Goal: Task Accomplishment & Management: Complete application form

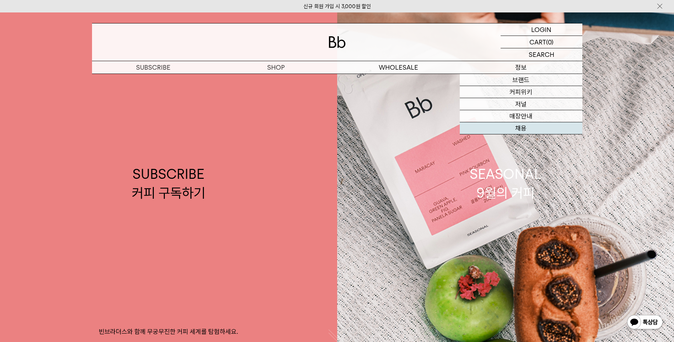
click at [526, 128] on link "채용" at bounding box center [521, 128] width 123 height 12
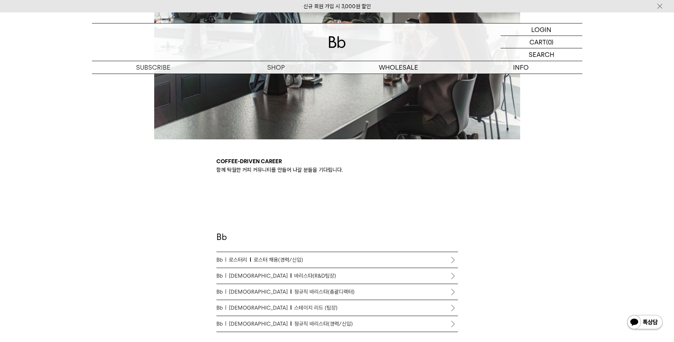
scroll to position [320, 0]
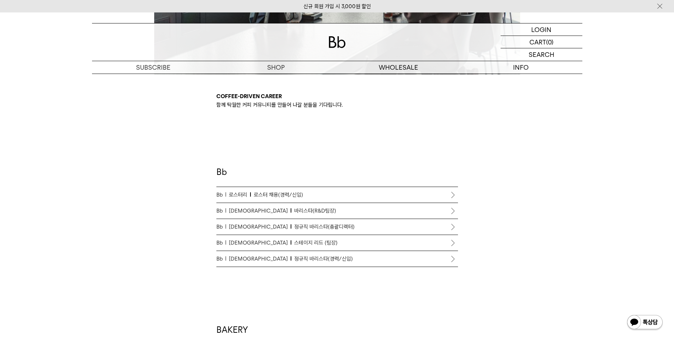
click at [325, 266] on link "Bb 바리스타 정규직 바리스타(경력/신입)" at bounding box center [337, 259] width 242 height 16
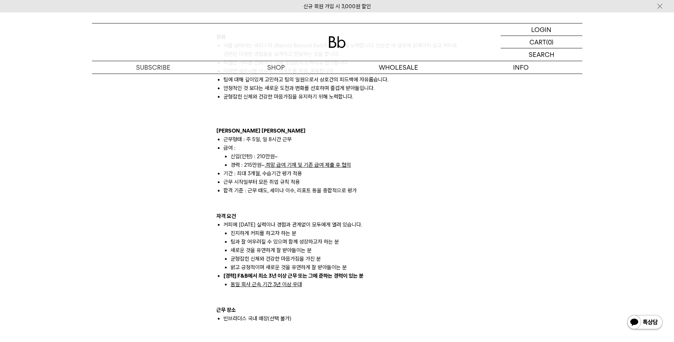
scroll to position [462, 0]
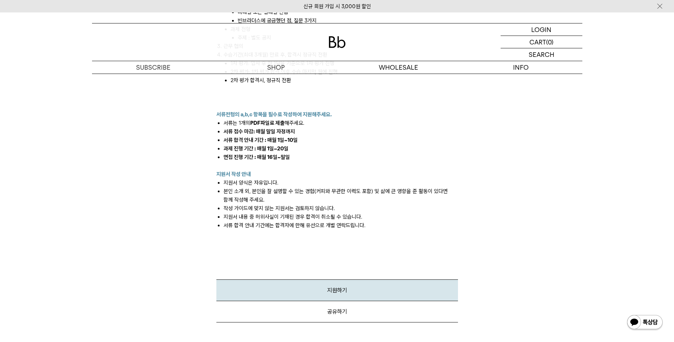
scroll to position [924, 0]
drag, startPoint x: 241, startPoint y: 125, endPoint x: 268, endPoint y: 142, distance: 31.8
click at [268, 142] on ul "서류 접수 마감: 매월 말일 자정까지 서류 합격 안내 기간 : 매월 1일~10일 과제 진행 기간 : 매월 1일~20일 면접 진행 기간 : 매월…" at bounding box center [337, 144] width 242 height 34
drag, startPoint x: 268, startPoint y: 142, endPoint x: 365, endPoint y: 140, distance: 97.0
click at [365, 144] on li "과제 진행 기간 : 매월 1일~20일" at bounding box center [340, 148] width 234 height 9
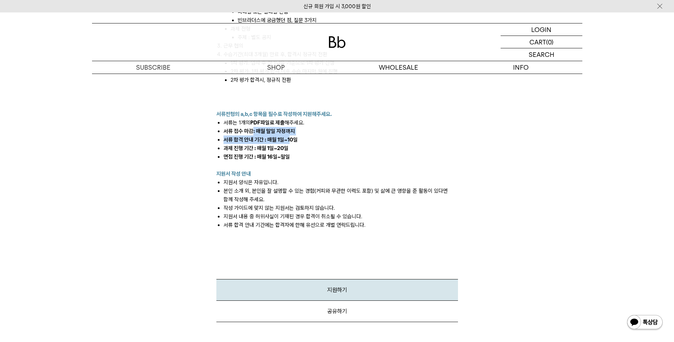
drag, startPoint x: 253, startPoint y: 118, endPoint x: 292, endPoint y: 134, distance: 41.4
click at [292, 134] on ul "서류 접수 마감: 매월 말일 자정까지 서류 합격 안내 기간 : 매월 1일~10일 과제 진행 기간 : 매월 1일~20일 면접 진행 기간 : 매월…" at bounding box center [337, 144] width 242 height 34
drag, startPoint x: 292, startPoint y: 134, endPoint x: 339, endPoint y: 127, distance: 47.4
click at [339, 135] on li "서류 합격 안내 기간 : 매월 1일~10일" at bounding box center [340, 139] width 234 height 9
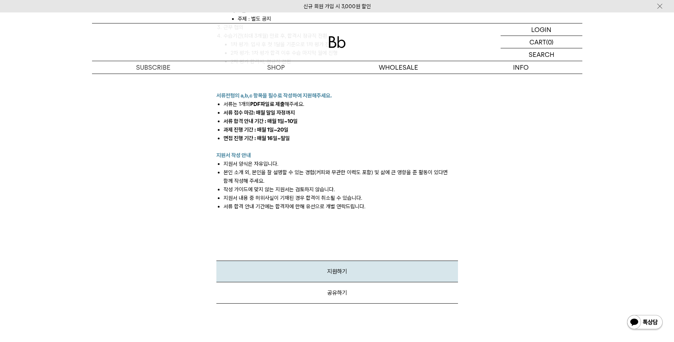
scroll to position [959, 0]
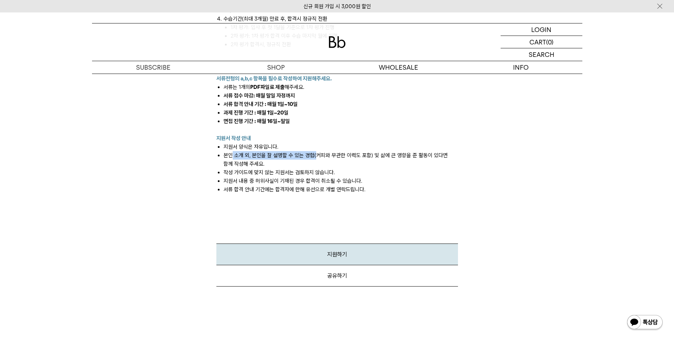
drag, startPoint x: 232, startPoint y: 144, endPoint x: 315, endPoint y: 144, distance: 83.1
click at [315, 151] on li "본인 소개 외, 본인을 잘 설명할 수 있는 경험(커피와 무관한 이력도 포함) 및 삶에 큰 영향을 준 활동이 있다면 함께 작성해 주세요." at bounding box center [340, 159] width 234 height 17
drag, startPoint x: 315, startPoint y: 144, endPoint x: 411, endPoint y: 129, distance: 97.1
click at [411, 134] on p "지원서 작성 안내" at bounding box center [337, 138] width 242 height 9
drag, startPoint x: 224, startPoint y: 146, endPoint x: 331, endPoint y: 146, distance: 107.3
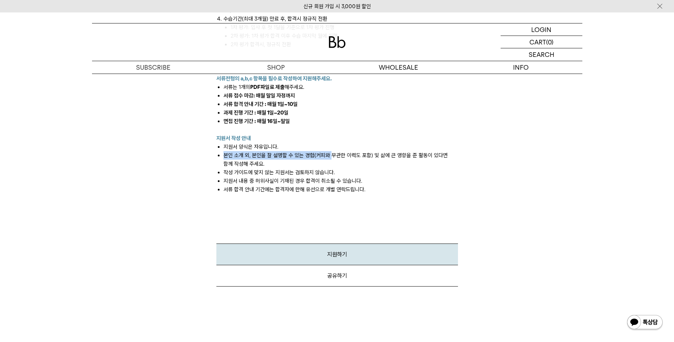
click at [331, 151] on li "본인 소개 외, 본인을 잘 설명할 수 있는 경험(커피와 무관한 이력도 포함) 및 삶에 큰 영향을 준 활동이 있다면 함께 작성해 주세요." at bounding box center [340, 159] width 234 height 17
drag, startPoint x: 331, startPoint y: 146, endPoint x: 439, endPoint y: 129, distance: 109.0
click at [439, 134] on p "지원서 작성 안내" at bounding box center [337, 138] width 242 height 9
drag, startPoint x: 377, startPoint y: 146, endPoint x: 458, endPoint y: 144, distance: 80.3
click at [458, 151] on li "본인 소개 외, 본인을 잘 설명할 수 있는 경험(커피와 무관한 이력도 포함) 및 삶에 큰 영향을 준 활동이 있다면 함께 작성해 주세요." at bounding box center [340, 159] width 234 height 17
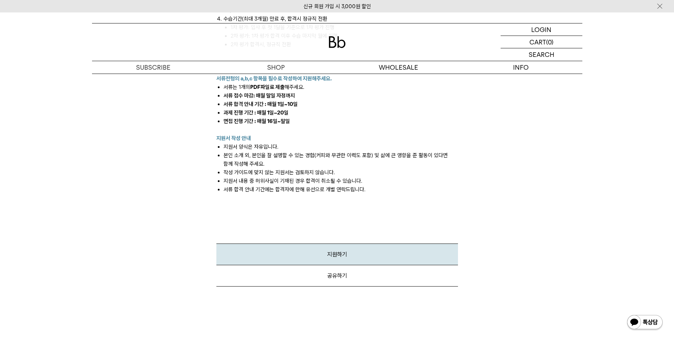
drag, startPoint x: 458, startPoint y: 144, endPoint x: 623, endPoint y: 134, distance: 165.8
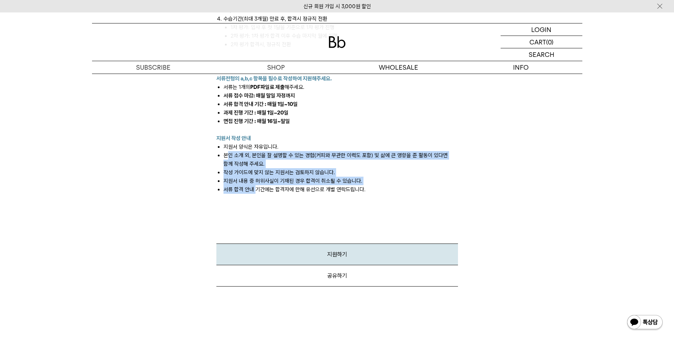
drag, startPoint x: 233, startPoint y: 155, endPoint x: 257, endPoint y: 179, distance: 33.4
click at [257, 179] on ul "지원서 양식은 자유입니다. 본인 소개 외, 본인을 잘 설명할 수 있는 경험(커피와 무관한 이력도 포함) 및 삶에 큰 영향을 준 활동이 있다면 …" at bounding box center [337, 167] width 242 height 51
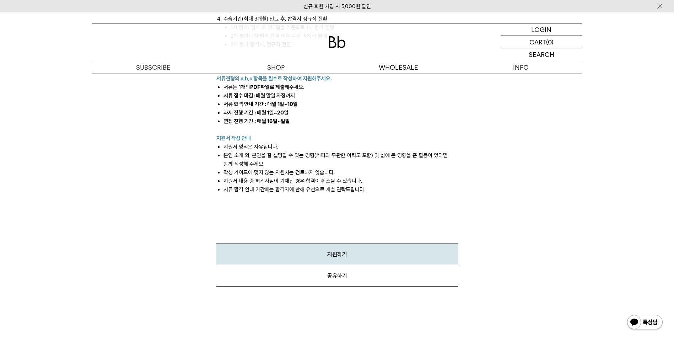
drag, startPoint x: 257, startPoint y: 179, endPoint x: 268, endPoint y: 201, distance: 24.9
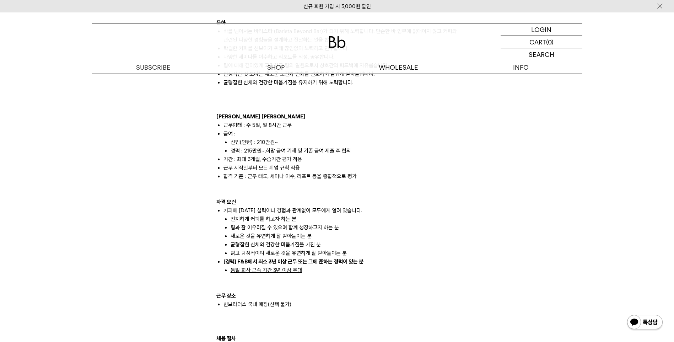
scroll to position [533, 0]
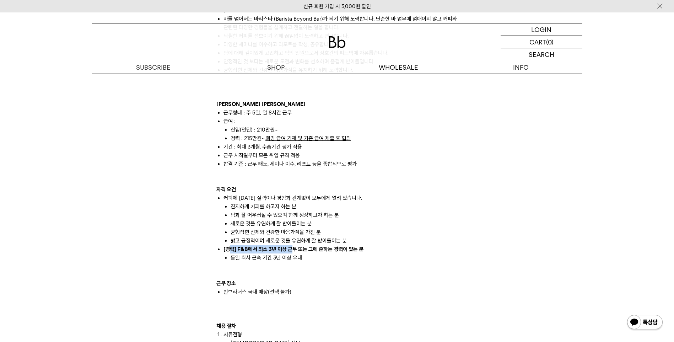
drag, startPoint x: 229, startPoint y: 242, endPoint x: 292, endPoint y: 237, distance: 63.1
click at [292, 245] on li "[경력] F&B에서 최소 3년 이상 근무 또는 그에 준하는 경력이 있는 분 동일 회사 근속 기간 3년 이상 우대" at bounding box center [340, 253] width 234 height 17
drag, startPoint x: 292, startPoint y: 237, endPoint x: 449, endPoint y: 162, distance: 174.0
click at [449, 168] on p at bounding box center [337, 172] width 242 height 9
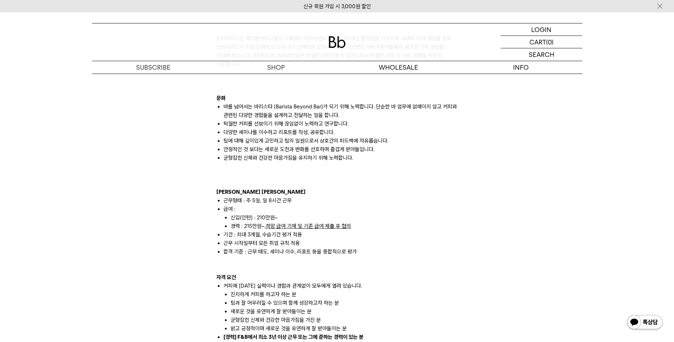
scroll to position [462, 0]
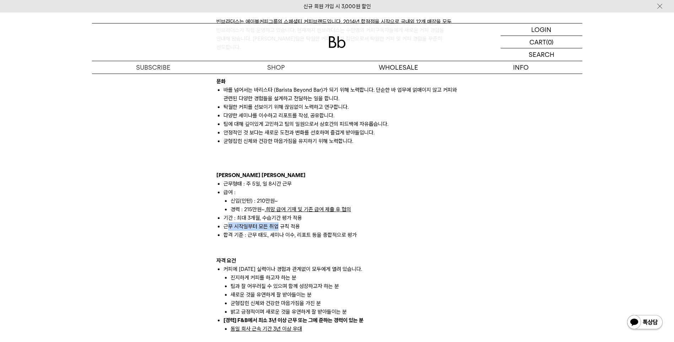
drag, startPoint x: 230, startPoint y: 219, endPoint x: 276, endPoint y: 219, distance: 45.8
click at [276, 222] on li "근무 시작일부터 모든 취업 규칙 적용" at bounding box center [340, 226] width 234 height 9
drag, startPoint x: 276, startPoint y: 219, endPoint x: 353, endPoint y: 222, distance: 77.5
click at [353, 231] on li "합격 기준 : 근무 태도, 세미나 이수, 리포트 등을 종합적으로 평가" at bounding box center [340, 235] width 234 height 9
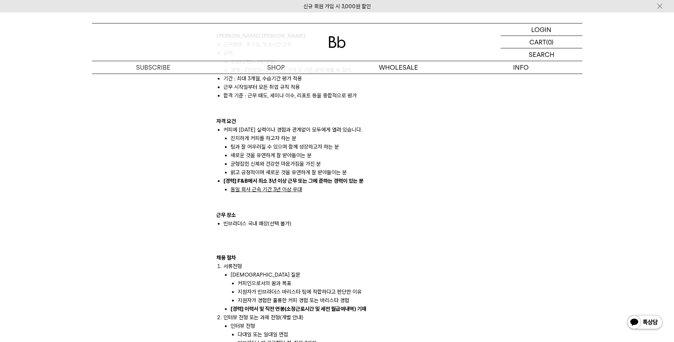
scroll to position [604, 0]
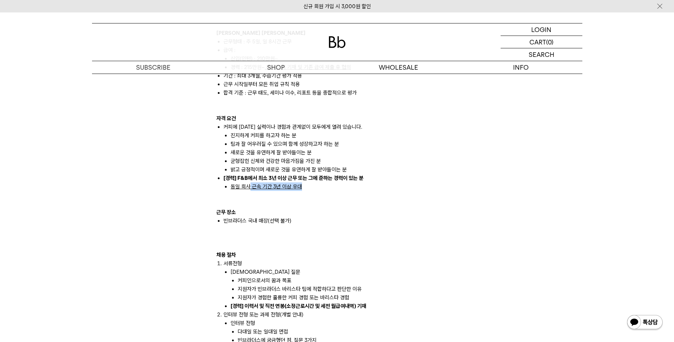
drag, startPoint x: 248, startPoint y: 176, endPoint x: 321, endPoint y: 176, distance: 73.2
click at [321, 182] on li "동일 회사 근속 기간 3년 이상 우대" at bounding box center [344, 186] width 227 height 9
drag, startPoint x: 321, startPoint y: 176, endPoint x: 330, endPoint y: 199, distance: 24.7
click at [330, 208] on p "근무 장소" at bounding box center [337, 212] width 242 height 9
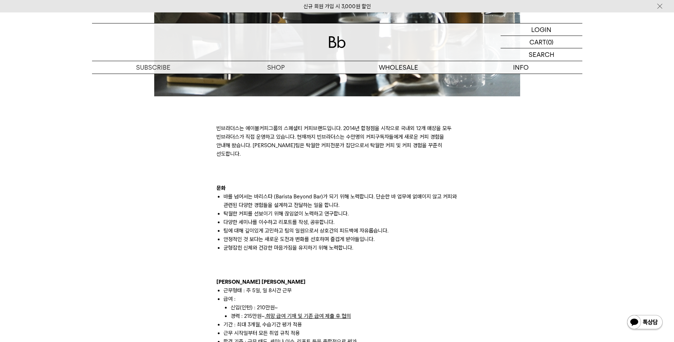
scroll to position [462, 0]
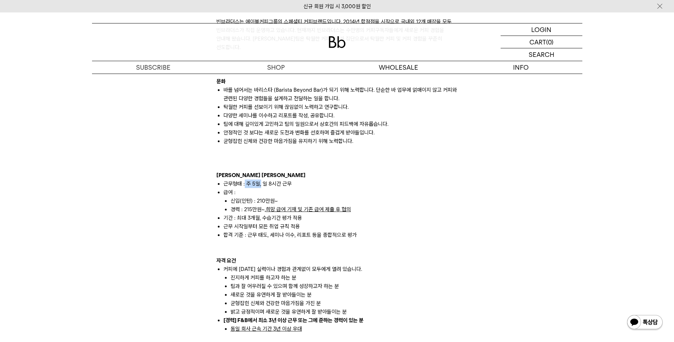
drag, startPoint x: 244, startPoint y: 175, endPoint x: 260, endPoint y: 174, distance: 15.6
click at [260, 179] on li "근무형태 : 주 5일, 일 8시간 근무" at bounding box center [340, 183] width 234 height 9
drag, startPoint x: 260, startPoint y: 174, endPoint x: 344, endPoint y: 153, distance: 86.4
click at [344, 154] on p at bounding box center [337, 158] width 242 height 9
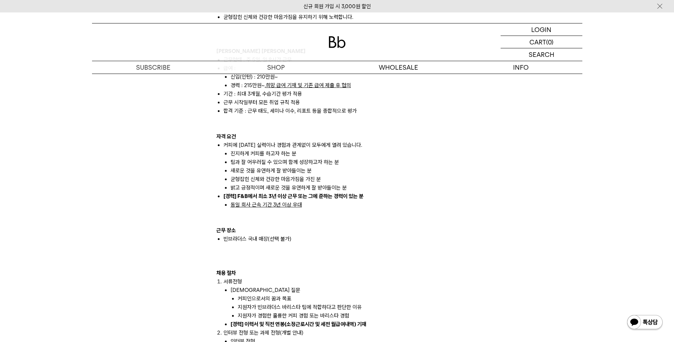
scroll to position [604, 0]
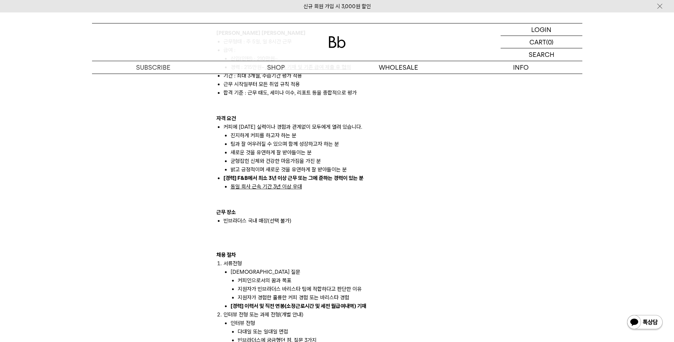
click at [236, 165] on li "밝고 긍정적이며 새로운 것을 유연하게 잘 받아들이는 분" at bounding box center [344, 169] width 227 height 9
click at [386, 250] on div "채용 절차" at bounding box center [337, 254] width 242 height 9
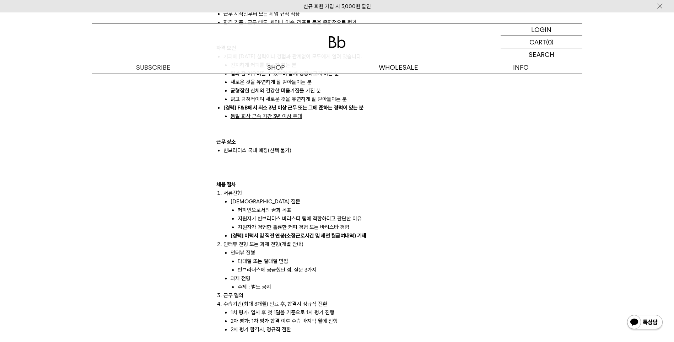
scroll to position [675, 0]
drag, startPoint x: 239, startPoint y: 202, endPoint x: 289, endPoint y: 197, distance: 50.0
click at [289, 205] on li "커피인으로서의 꿈과 목표" at bounding box center [348, 209] width 220 height 9
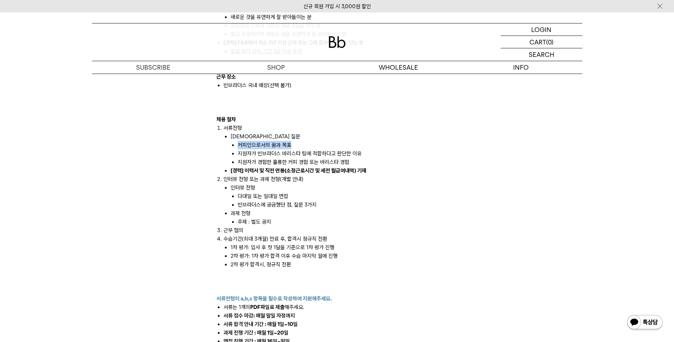
scroll to position [746, 0]
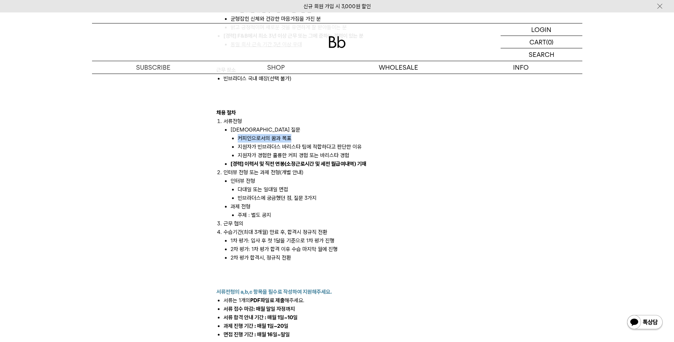
copy li "커피인으로서의 꿈과 목표"
drag, startPoint x: 238, startPoint y: 138, endPoint x: 359, endPoint y: 138, distance: 120.8
click at [359, 142] on li "지원자가 빈브라더스 바리스타 팀에 적합하다고 판단한 이유" at bounding box center [348, 146] width 220 height 9
copy li "지원자가 빈브라더스 바리스타 팀에 적합하다고 판단한 이유"
drag, startPoint x: 238, startPoint y: 144, endPoint x: 354, endPoint y: 145, distance: 115.8
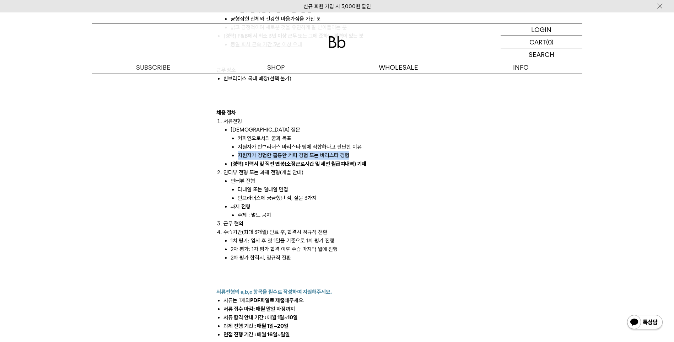
click at [354, 151] on li "지원자가 경험한 훌륭한 커피 경험 또는 바리스타 경험" at bounding box center [348, 155] width 220 height 9
copy li "지원자가 경험한 훌륭한 커피 경험 또는 바리스타 경험"
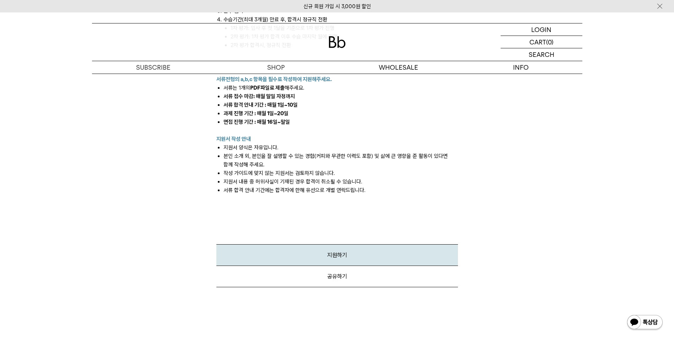
scroll to position [959, 0]
drag, startPoint x: 253, startPoint y: 146, endPoint x: 423, endPoint y: 148, distance: 169.8
click at [423, 151] on li "본인 소개 외, 본인을 잘 설명할 수 있는 경험(커피와 무관한 이력도 포함) 및 삶에 큰 영향을 준 활동이 있다면 함께 작성해 주세요." at bounding box center [340, 159] width 234 height 17
drag, startPoint x: 423, startPoint y: 148, endPoint x: 396, endPoint y: 206, distance: 64.2
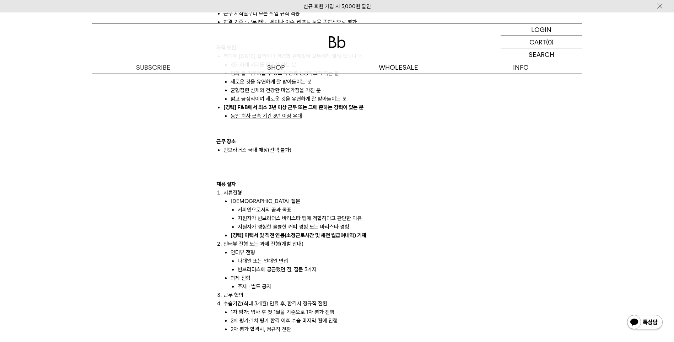
scroll to position [675, 0]
drag, startPoint x: 323, startPoint y: 227, endPoint x: 354, endPoint y: 228, distance: 30.9
click at [354, 232] on b "[경력] 이력서 및 직전 연봉(소정근로시간 및 세전 월급여내역) 기재" at bounding box center [299, 235] width 136 height 6
drag, startPoint x: 247, startPoint y: 226, endPoint x: 285, endPoint y: 225, distance: 38.7
click at [285, 232] on b "[경력] 이력서 및 직전 연봉(소정근로시간 및 세전 월급여내역) 기재" at bounding box center [299, 235] width 136 height 6
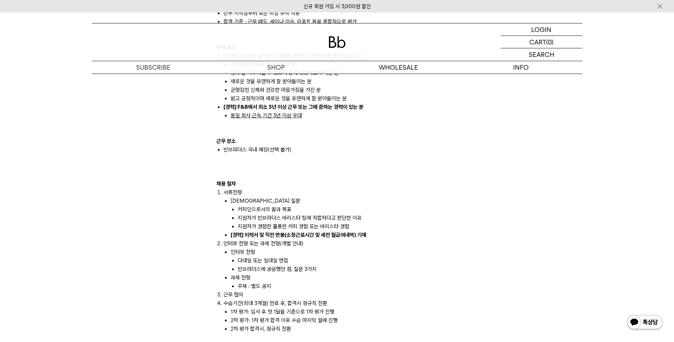
drag, startPoint x: 285, startPoint y: 225, endPoint x: 274, endPoint y: 159, distance: 67.1
click at [274, 162] on div at bounding box center [337, 166] width 242 height 9
drag, startPoint x: 288, startPoint y: 227, endPoint x: 315, endPoint y: 227, distance: 27.0
click at [315, 232] on b "[경력] 이력서 및 직전 연봉(소정근로시간 및 세전 월급여내역) 기재" at bounding box center [299, 235] width 136 height 6
drag, startPoint x: 315, startPoint y: 227, endPoint x: 297, endPoint y: 173, distance: 57.0
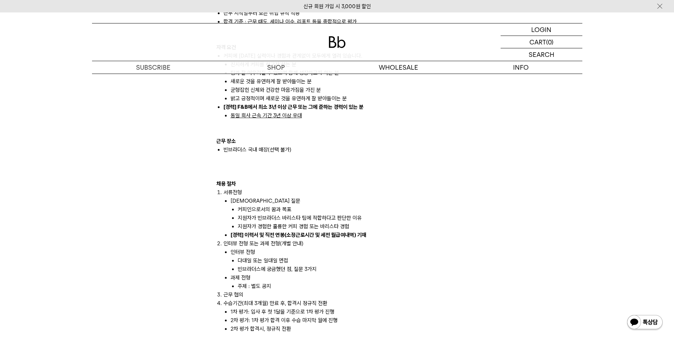
click at [297, 179] on div "채용 절차" at bounding box center [337, 183] width 242 height 9
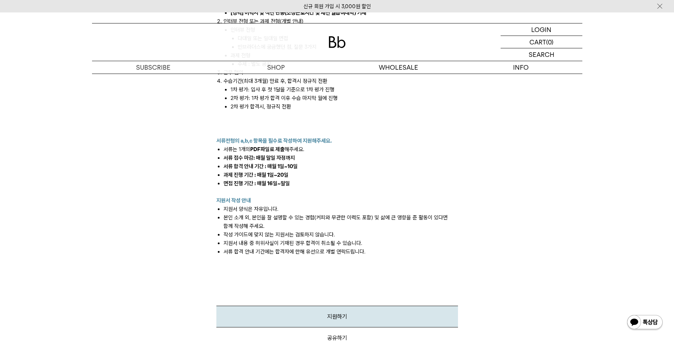
scroll to position [817, 0]
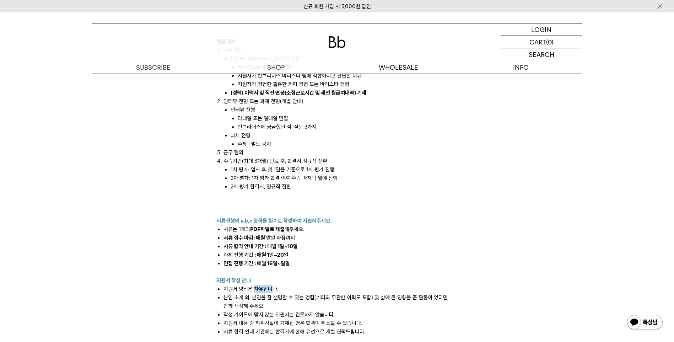
drag, startPoint x: 263, startPoint y: 281, endPoint x: 273, endPoint y: 280, distance: 9.7
click at [272, 285] on li "지원서 양식은 자유입니다." at bounding box center [340, 289] width 234 height 9
drag, startPoint x: 273, startPoint y: 280, endPoint x: 357, endPoint y: 265, distance: 85.2
click at [362, 268] on div at bounding box center [337, 272] width 242 height 9
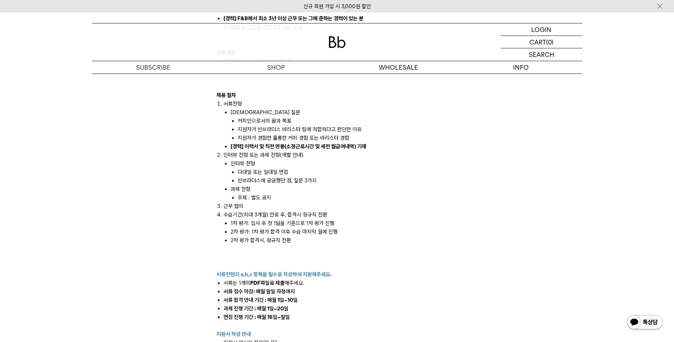
scroll to position [853, 0]
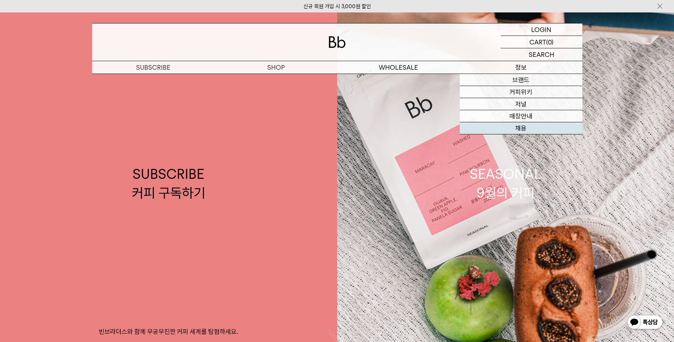
click at [527, 125] on link "채용" at bounding box center [521, 128] width 123 height 12
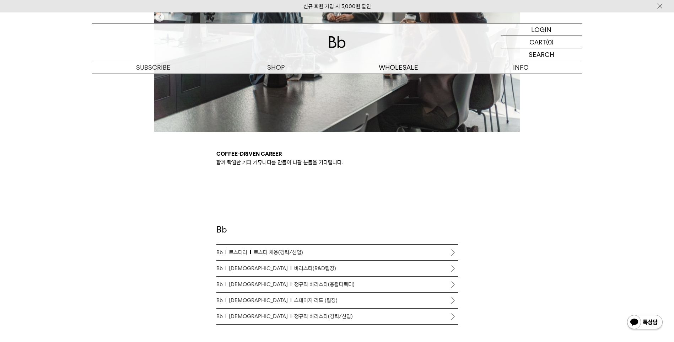
scroll to position [355, 0]
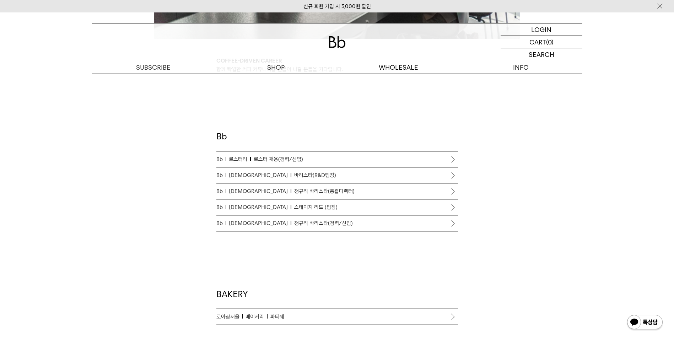
click at [294, 223] on span "정규직 바리스타(경력/신입)" at bounding box center [323, 223] width 59 height 9
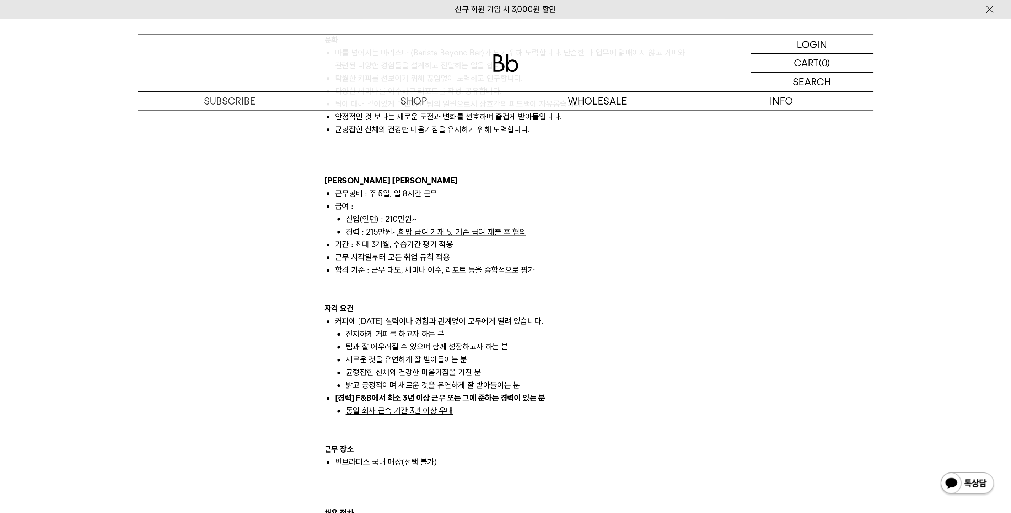
scroll to position [533, 0]
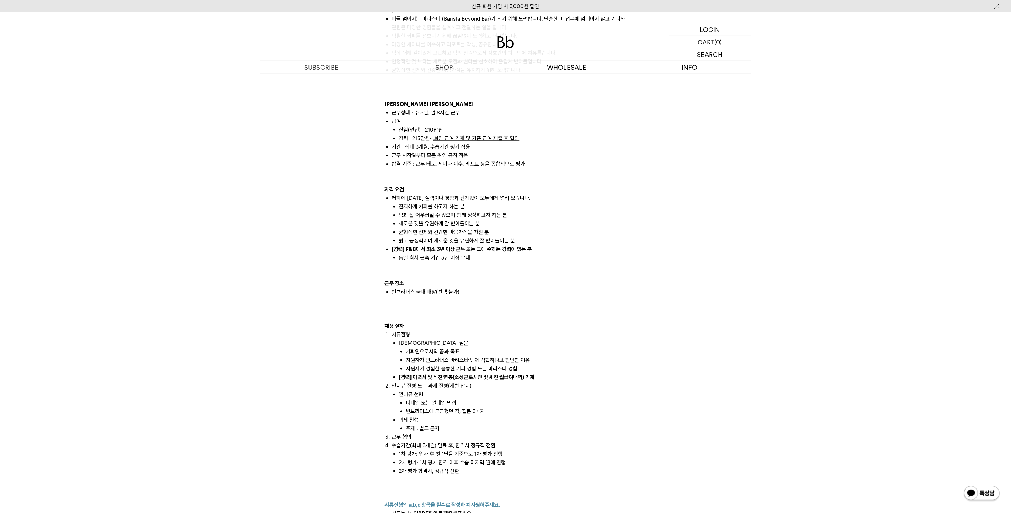
drag, startPoint x: 663, startPoint y: 0, endPoint x: 749, endPoint y: 125, distance: 151.4
click at [674, 123] on div "빈브라더스는 에이블커피그룹의 스페셜티 커피브랜드입니다. 2014년 합정점을 시작으로 국내외 12개 매장을 모두 빈브라더스가 직접 운영하고 있습…" at bounding box center [505, 169] width 497 height 1087
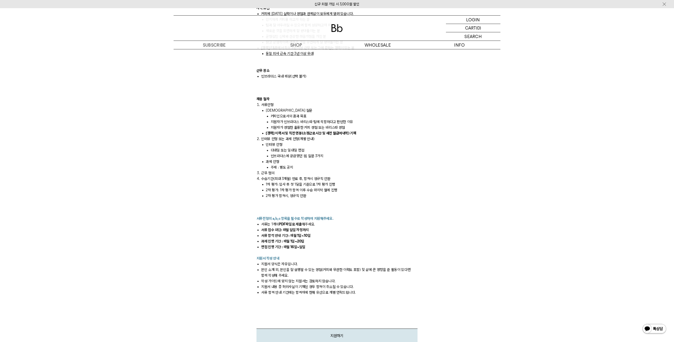
scroll to position [746, 0]
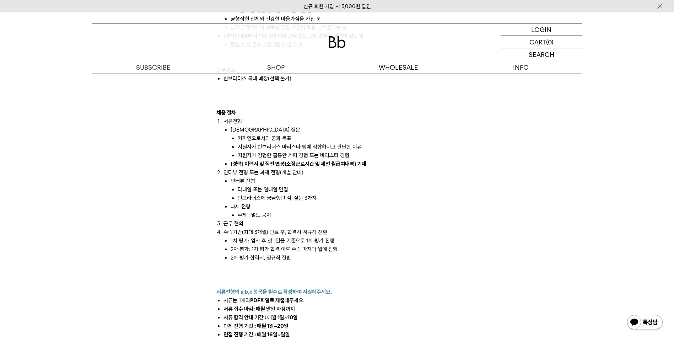
drag, startPoint x: 273, startPoint y: 512, endPoint x: 464, endPoint y: 165, distance: 395.8
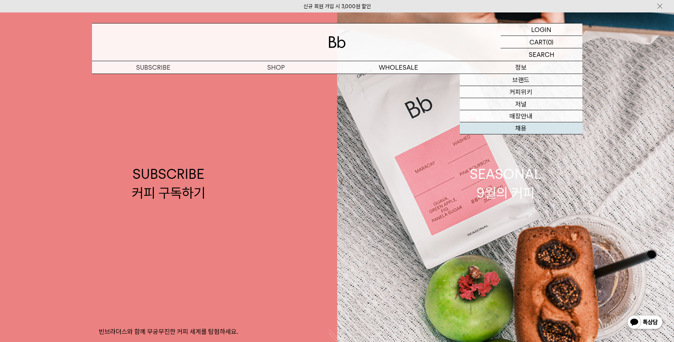
click at [522, 128] on link "채용" at bounding box center [521, 128] width 123 height 12
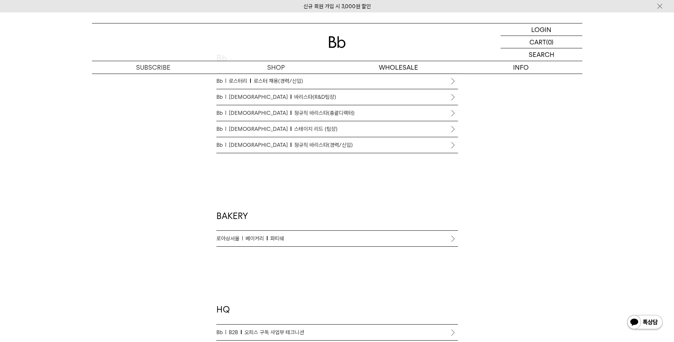
scroll to position [426, 0]
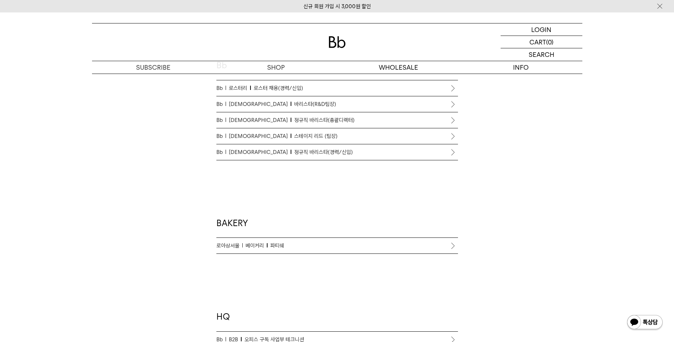
click at [289, 157] on link "Bb 바리스타 정규직 바리스타(경력/신입)" at bounding box center [337, 152] width 242 height 16
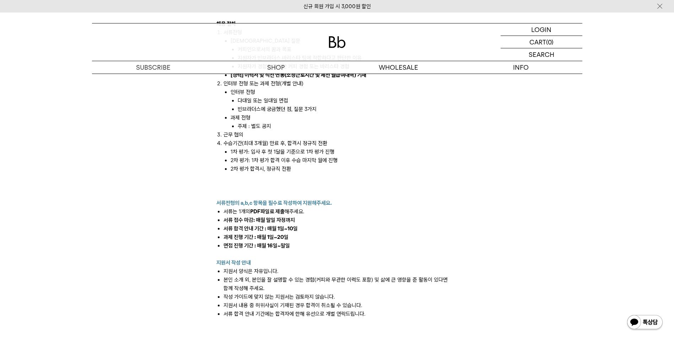
scroll to position [995, 0]
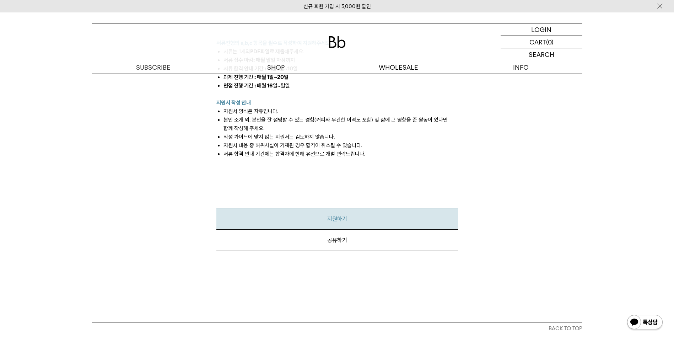
click at [347, 216] on link "지원하기" at bounding box center [337, 219] width 242 height 22
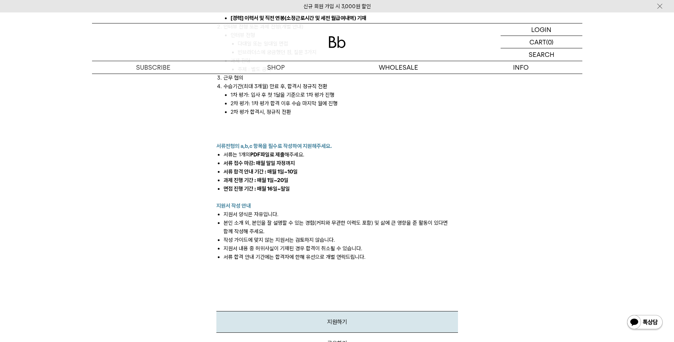
scroll to position [888, 0]
